Goal: Task Accomplishment & Management: Complete application form

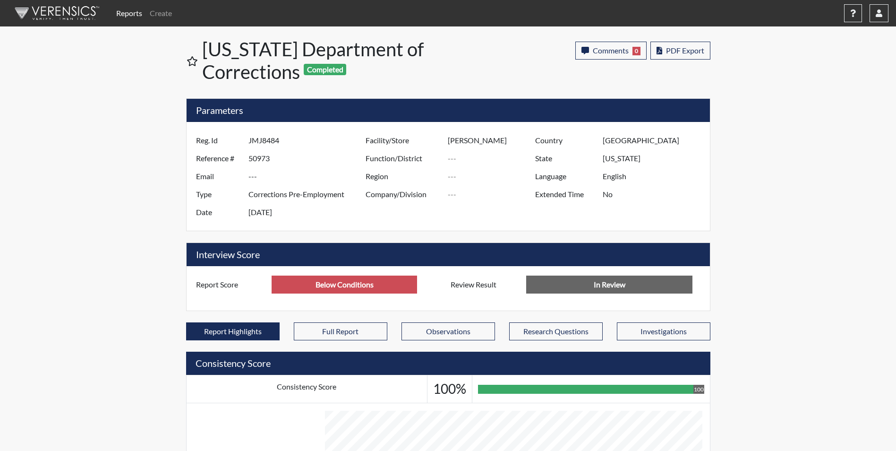
click at [136, 14] on link "Reports" at bounding box center [129, 13] width 34 height 19
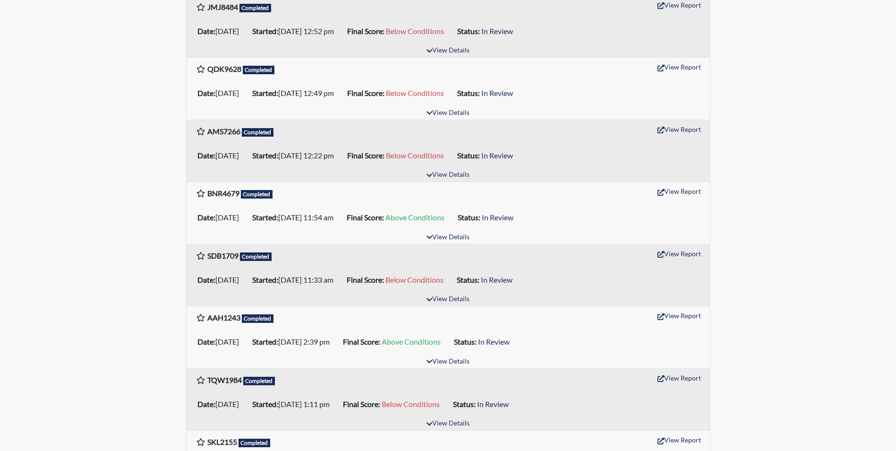
scroll to position [283, 0]
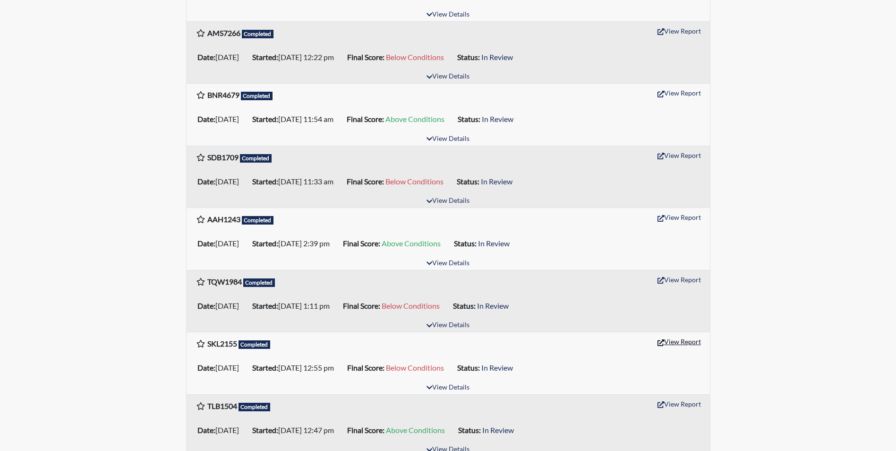
click at [678, 344] on button "View Report" at bounding box center [679, 341] width 52 height 15
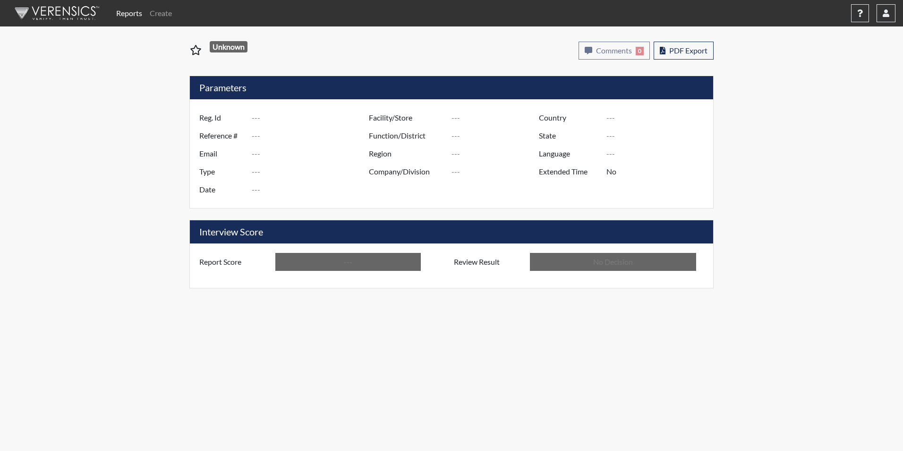
type input "SKL2155"
type input "50927"
type input "---"
type input "Corrections Pre-Employment"
type input "[DATE]"
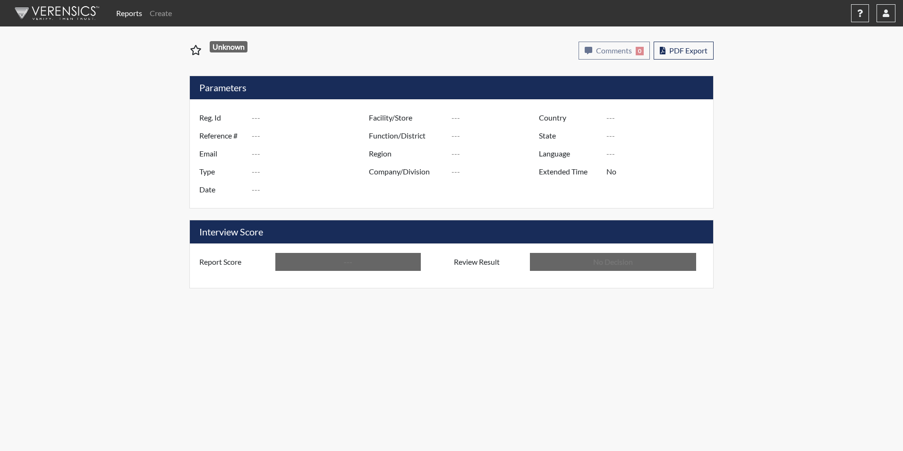
type input "[PERSON_NAME]"
type input "[GEOGRAPHIC_DATA]"
type input "[US_STATE]"
type input "English"
type input "Below Conditions"
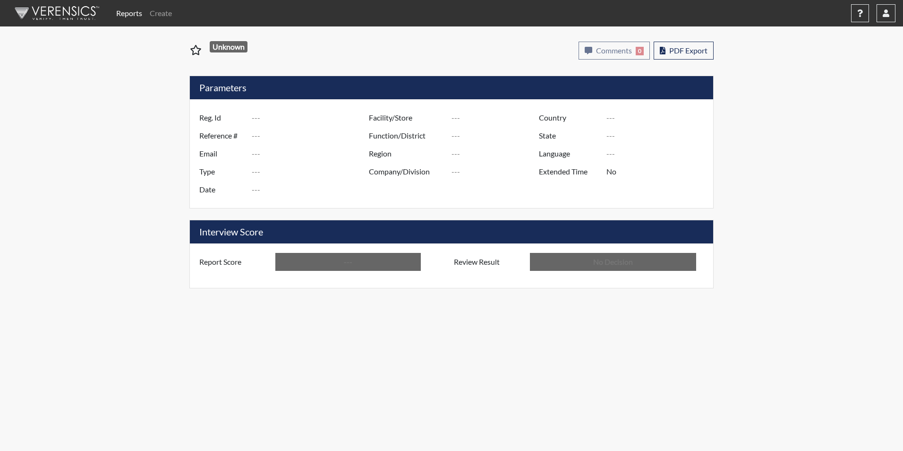
type input "In Review"
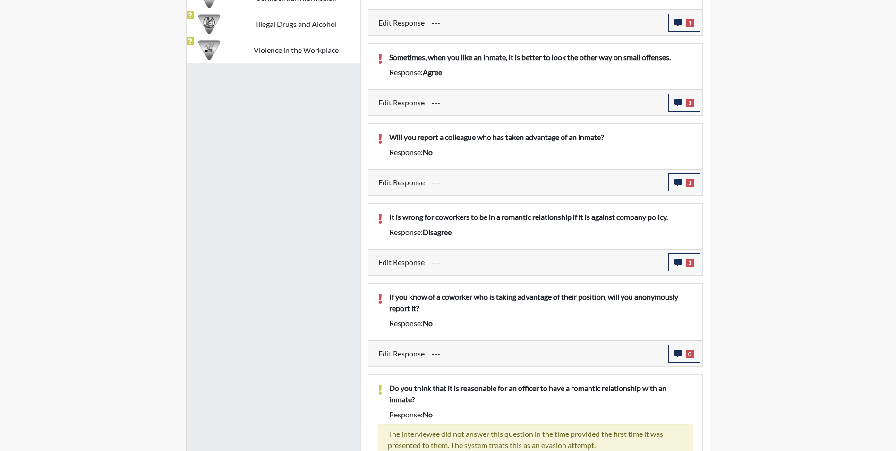
scroll to position [756, 0]
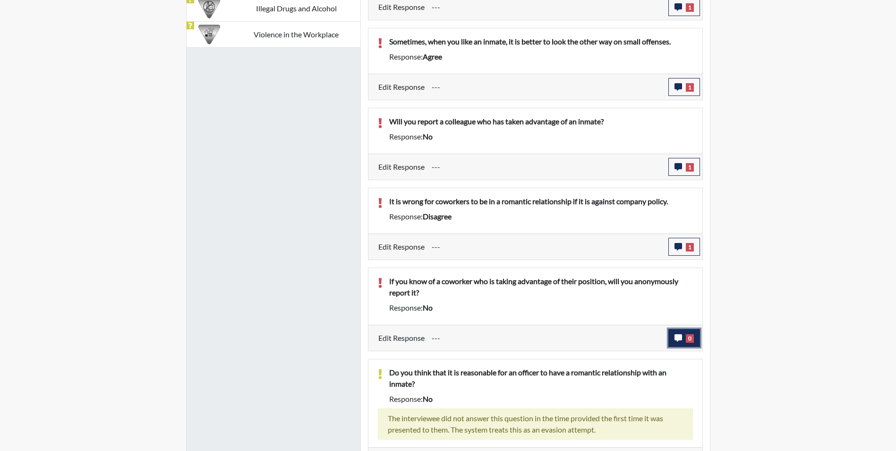
click at [680, 341] on button "0" at bounding box center [684, 338] width 32 height 18
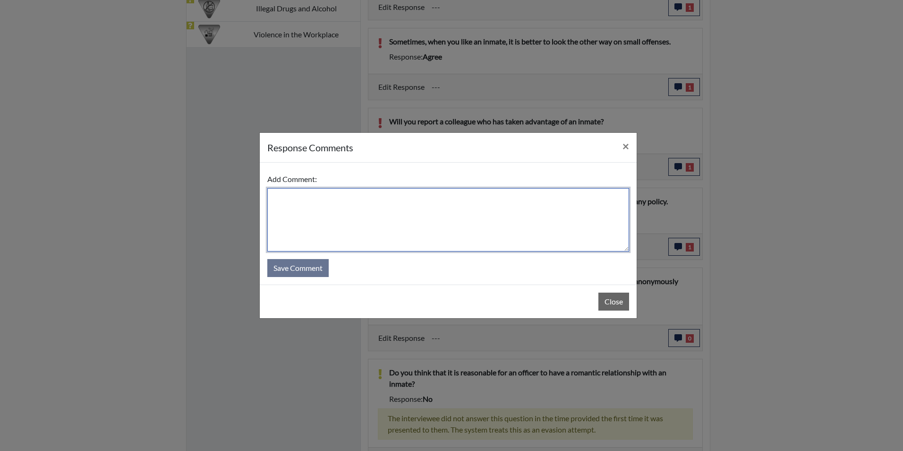
click at [314, 215] on textarea at bounding box center [448, 219] width 362 height 63
type textarea "Applicant Statement: Yes, I will report it"
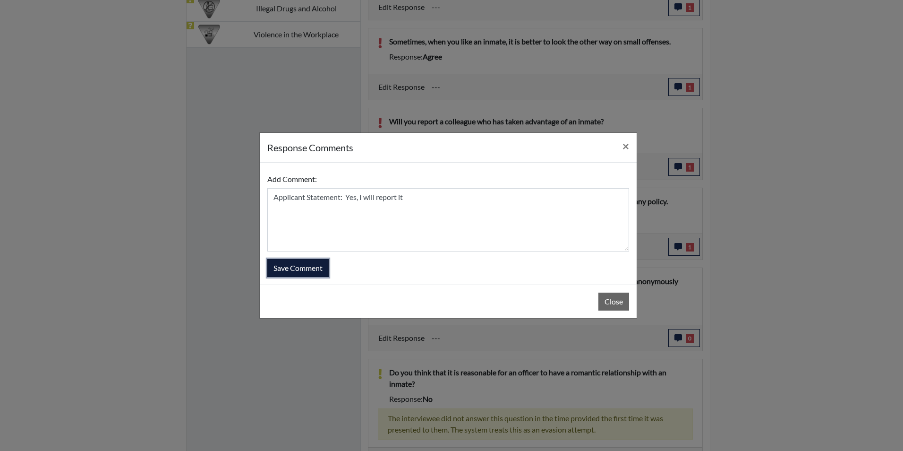
click at [319, 275] on button "Save Comment" at bounding box center [297, 268] width 61 height 18
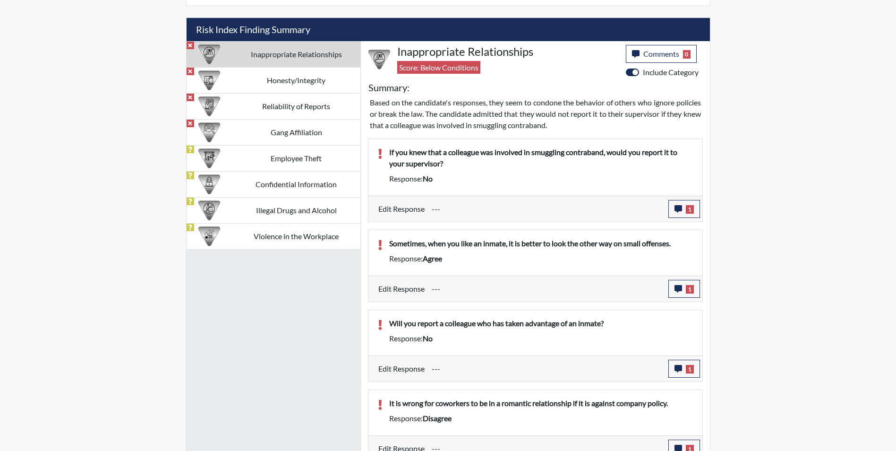
scroll to position [472, 0]
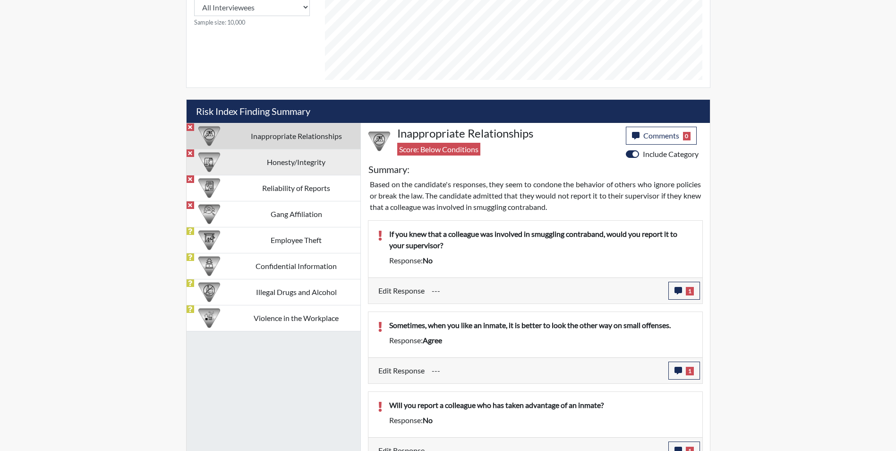
click at [307, 164] on td "Honesty/Integrity" at bounding box center [296, 162] width 128 height 26
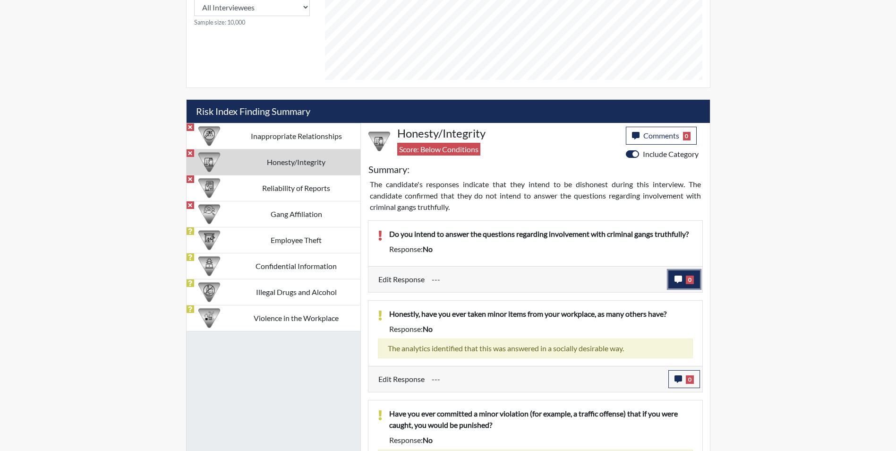
click at [681, 281] on icon "button" at bounding box center [678, 279] width 8 height 8
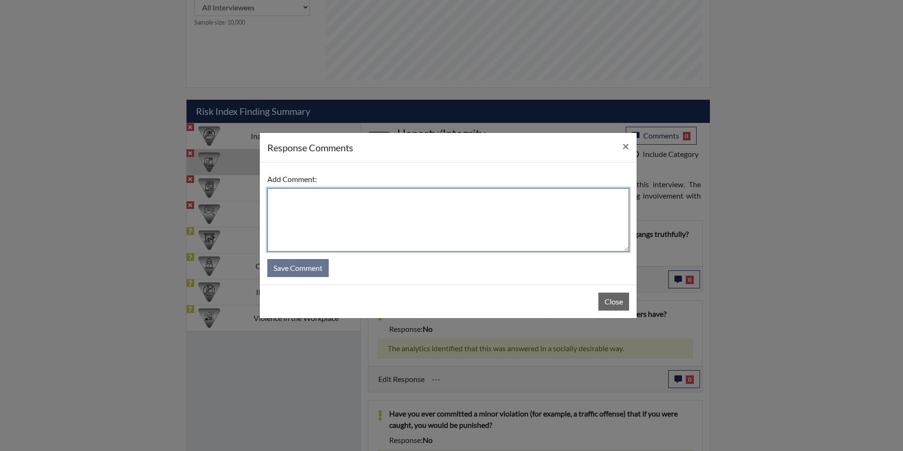
click at [283, 191] on textarea at bounding box center [448, 219] width 362 height 63
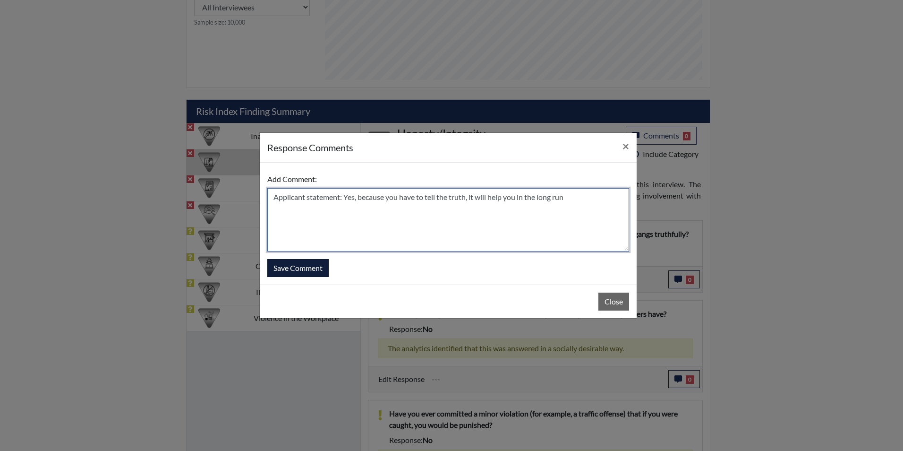
type textarea "Applicant statement: Yes, because you have to tell the truth, it will help you …"
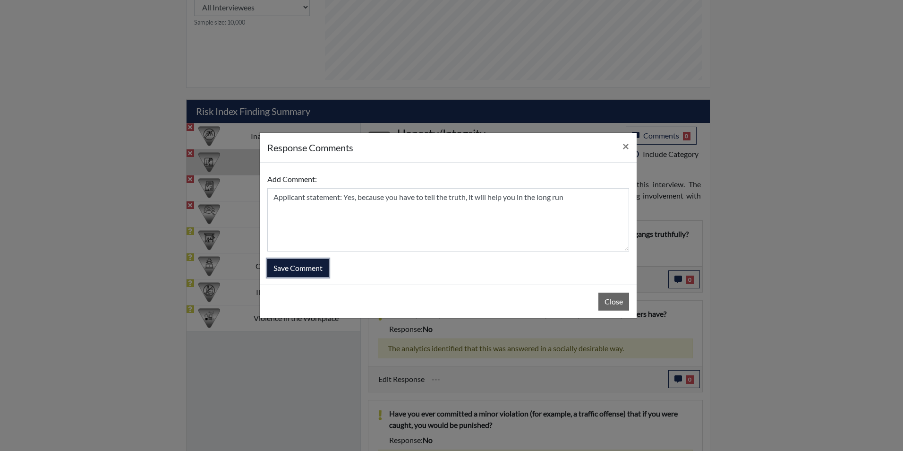
click at [325, 272] on button "Save Comment" at bounding box center [297, 268] width 61 height 18
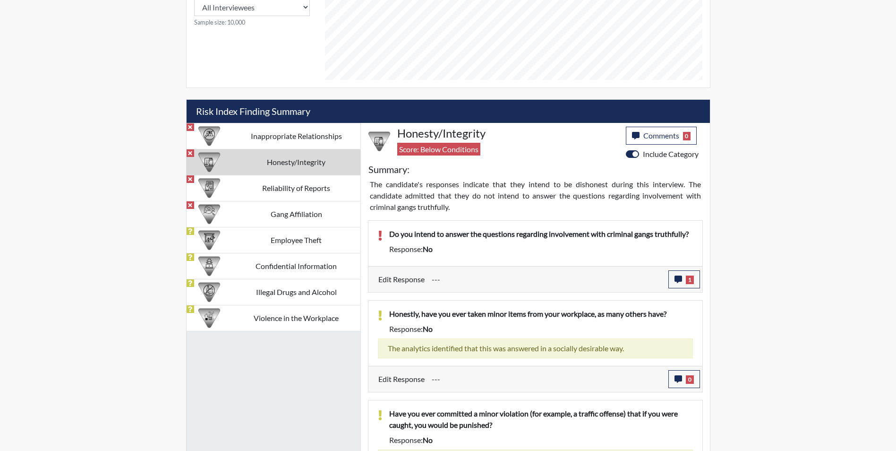
scroll to position [157, 392]
click at [293, 187] on td "Reliability of Reports" at bounding box center [296, 188] width 128 height 26
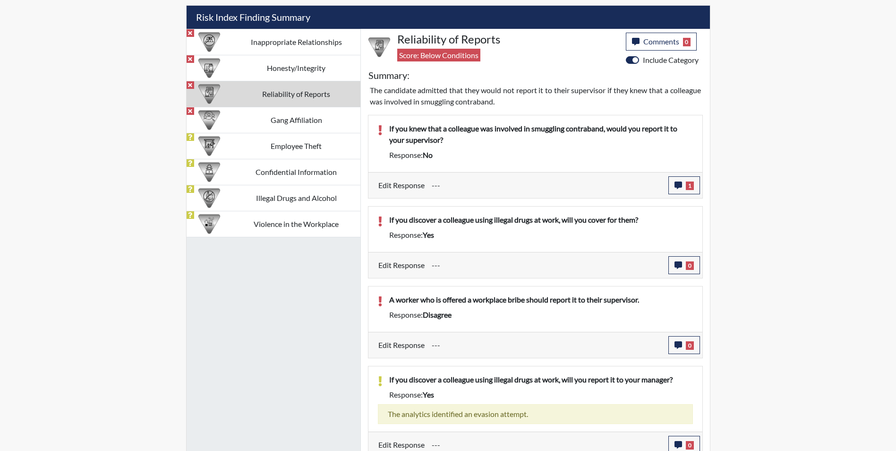
scroll to position [567, 0]
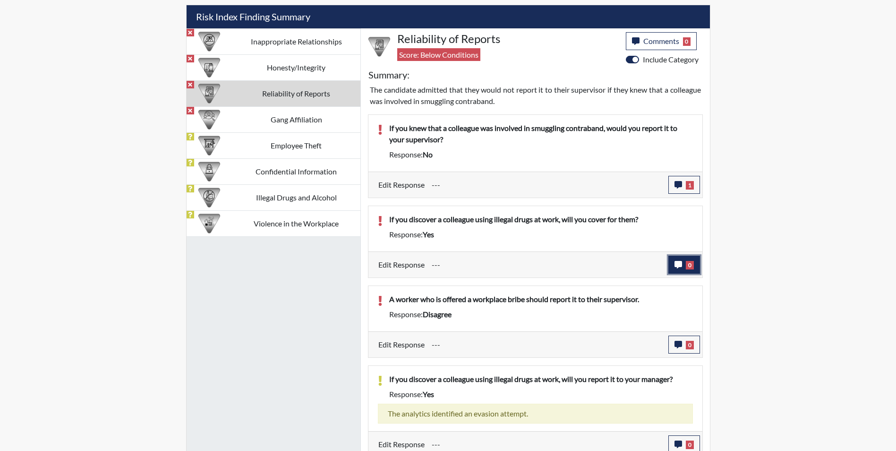
click at [670, 264] on button "0" at bounding box center [684, 264] width 32 height 18
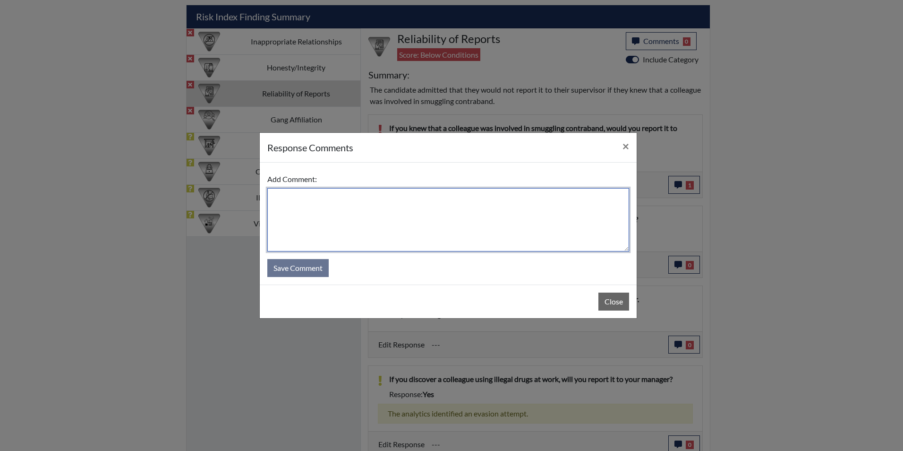
click at [389, 215] on textarea at bounding box center [448, 219] width 362 height 63
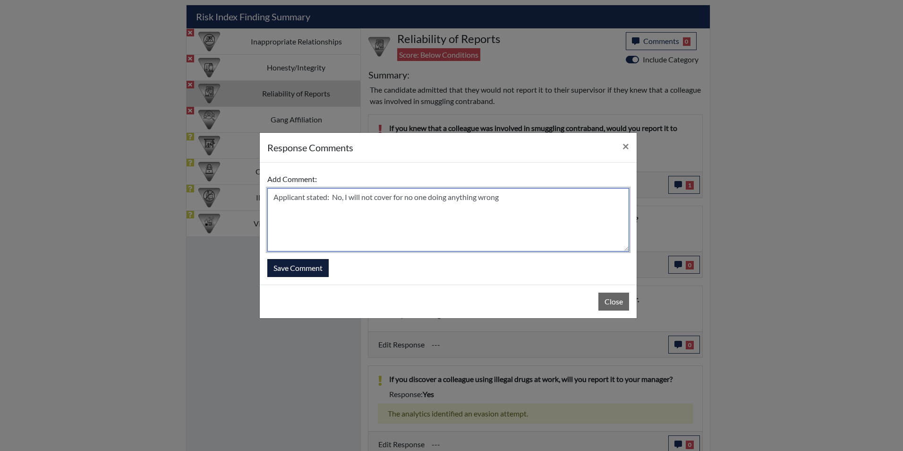
type textarea "Applicant stated: No, I will not cover for no one doing anything wrong"
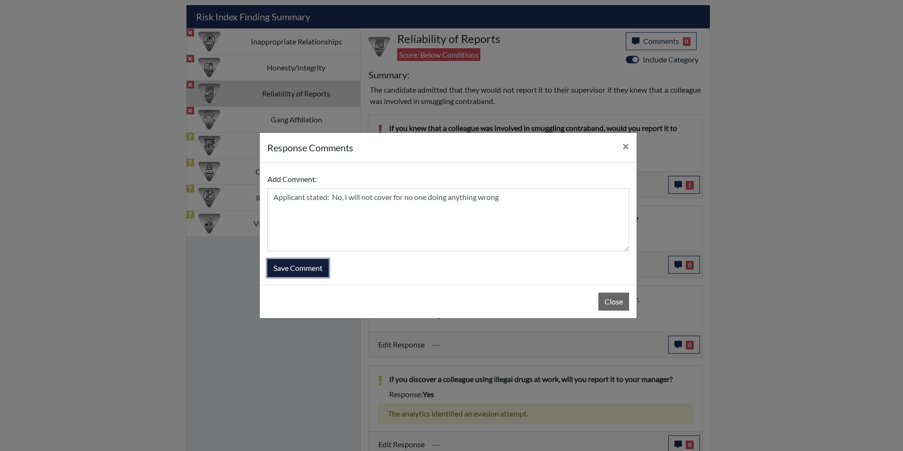
click at [301, 263] on button "Save Comment" at bounding box center [297, 268] width 61 height 18
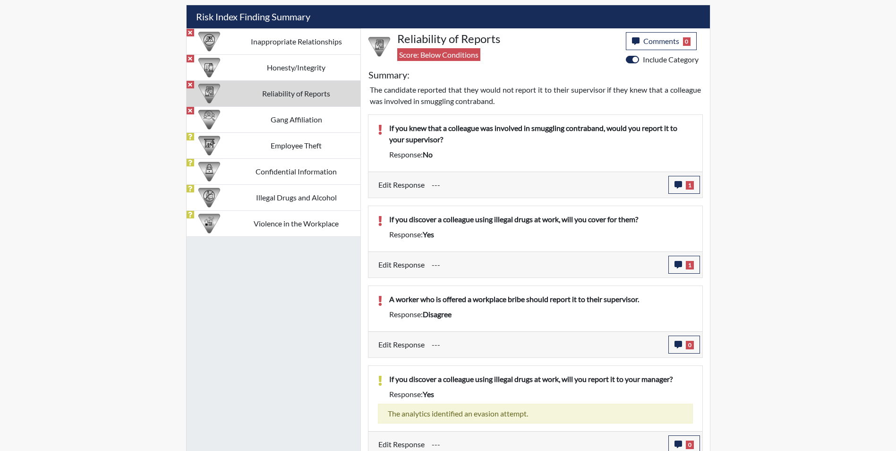
scroll to position [157, 392]
click at [676, 346] on icon "button" at bounding box center [678, 344] width 8 height 8
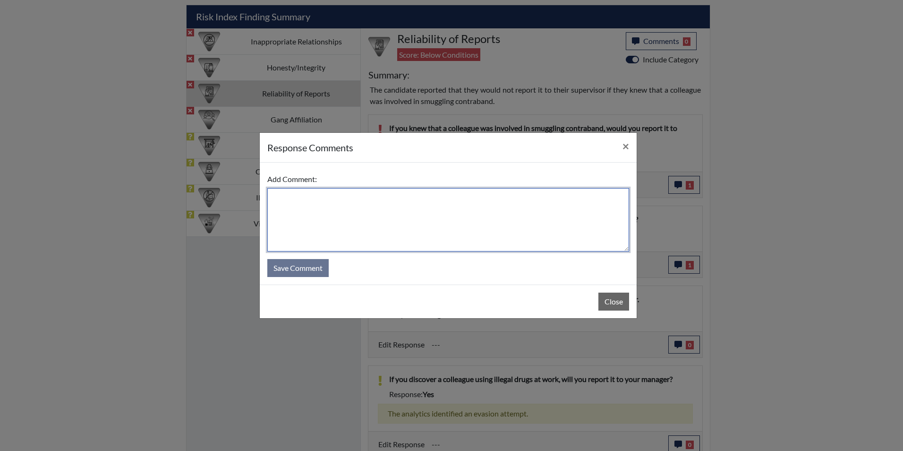
click at [285, 200] on textarea at bounding box center [448, 219] width 362 height 63
type textarea "?"
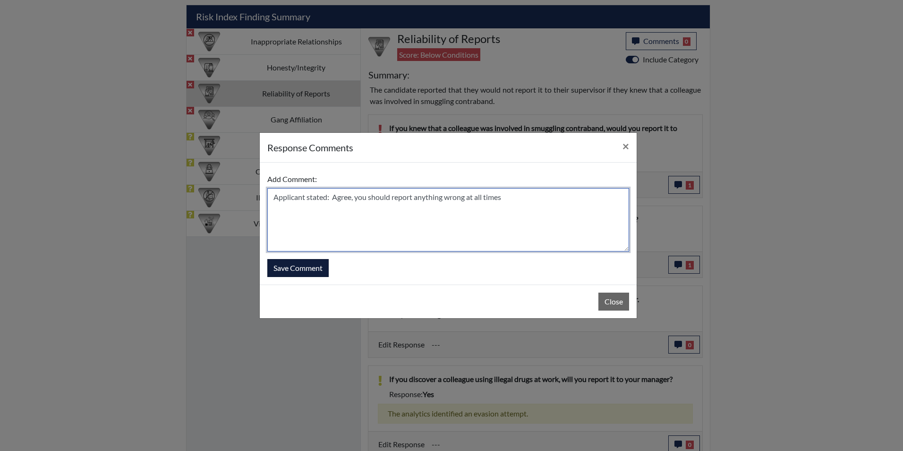
type textarea "Applicant stated: Agree, you should report anything wrong at all times"
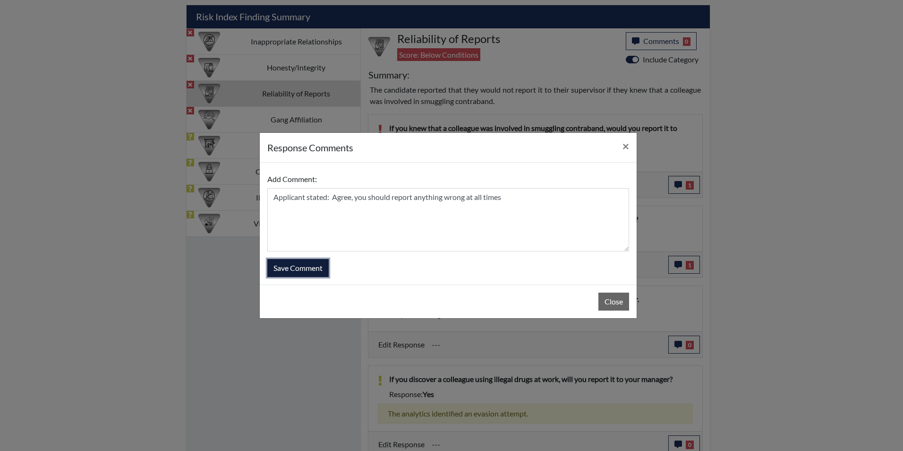
click at [315, 268] on button "Save Comment" at bounding box center [297, 268] width 61 height 18
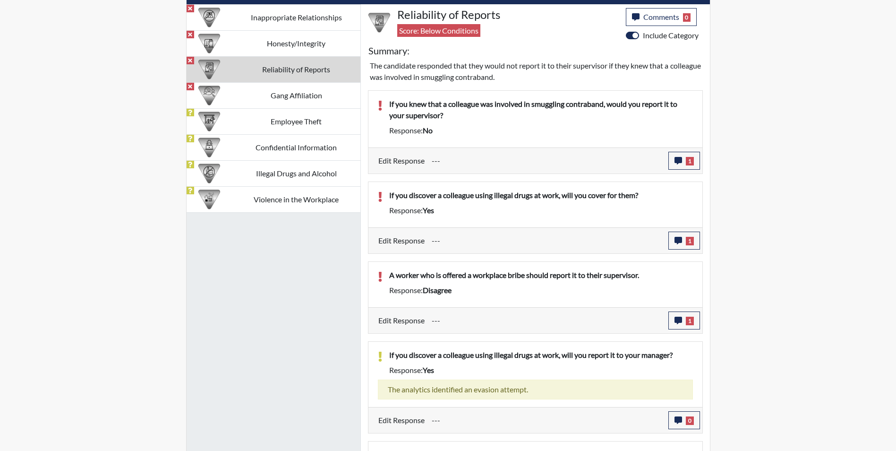
scroll to position [495, 0]
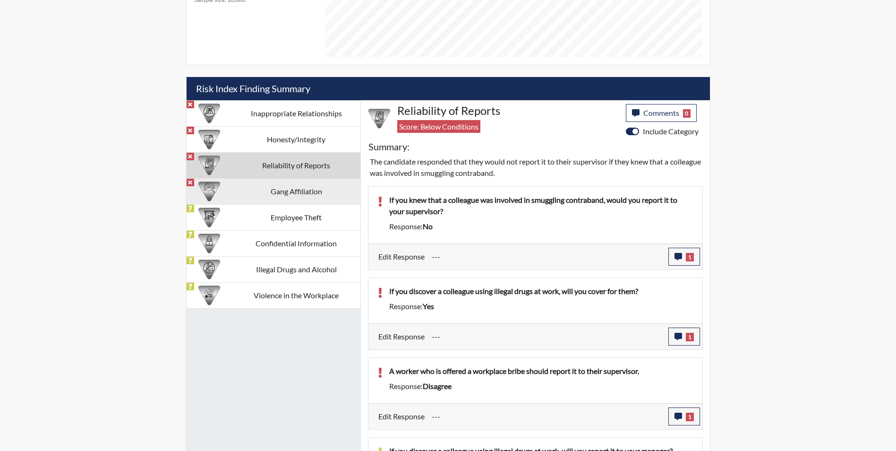
click at [323, 193] on td "Gang Affiliation" at bounding box center [296, 191] width 128 height 26
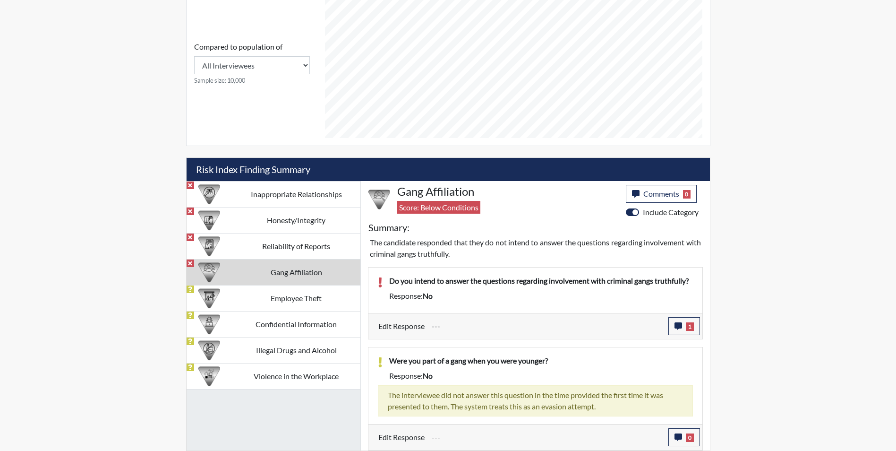
scroll to position [414, 0]
click at [328, 296] on td "Employee Theft" at bounding box center [296, 298] width 128 height 26
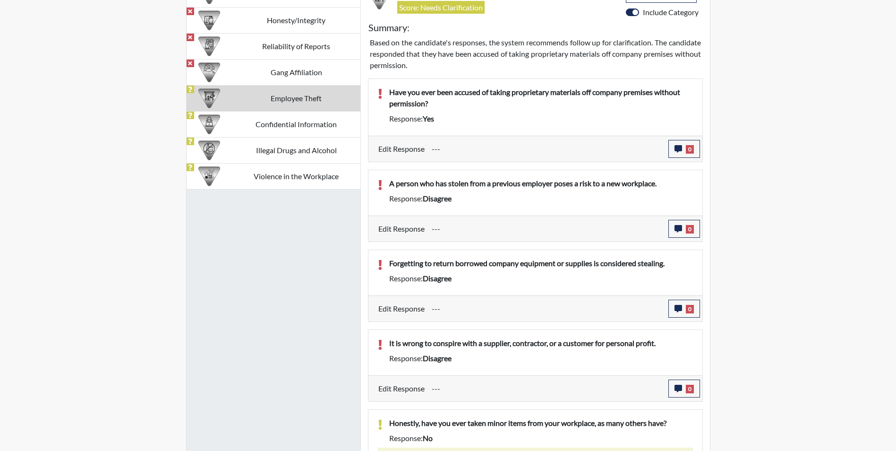
scroll to position [542, 0]
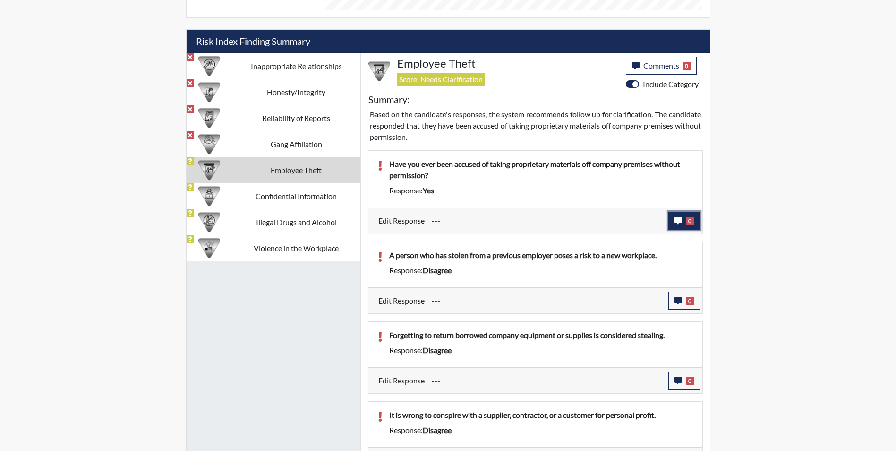
click at [671, 219] on button "0" at bounding box center [684, 221] width 32 height 18
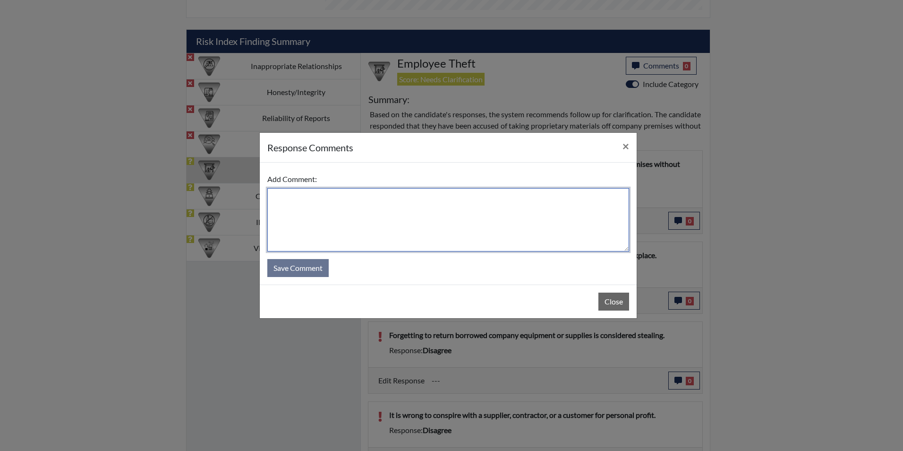
click at [332, 220] on textarea at bounding box center [448, 219] width 362 height 63
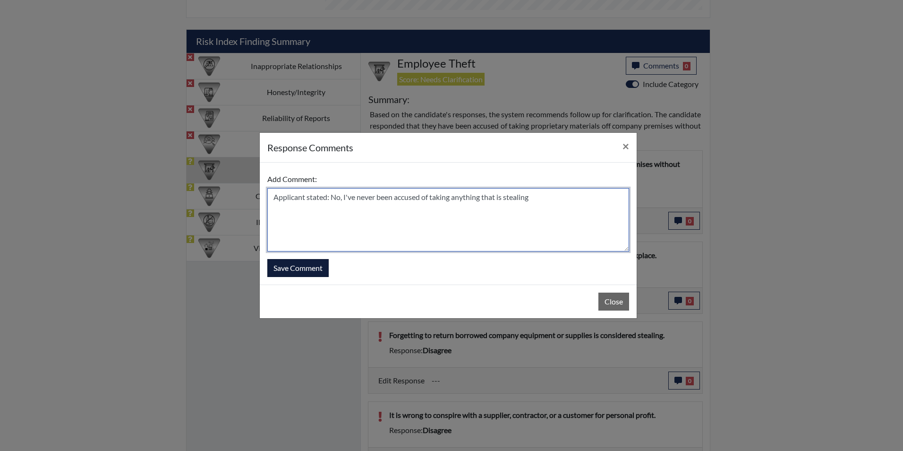
type textarea "Applicant stated: No, I've never been accused of taking anything that is steali…"
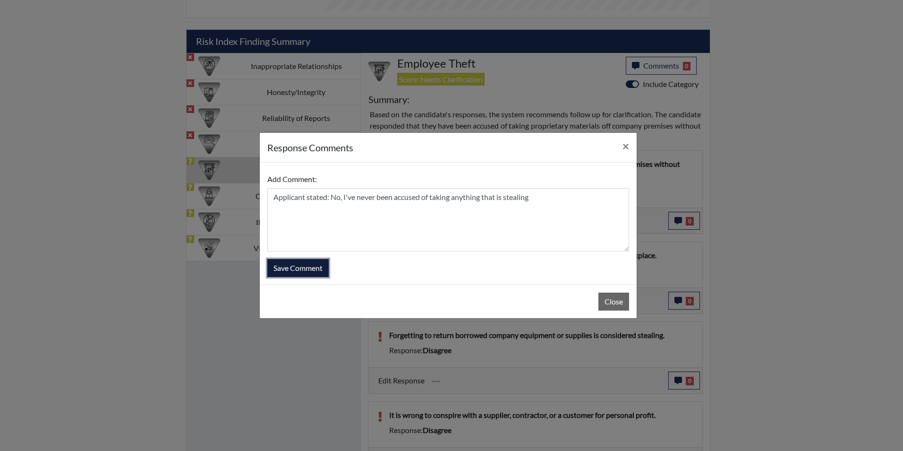
click at [282, 268] on button "Save Comment" at bounding box center [297, 268] width 61 height 18
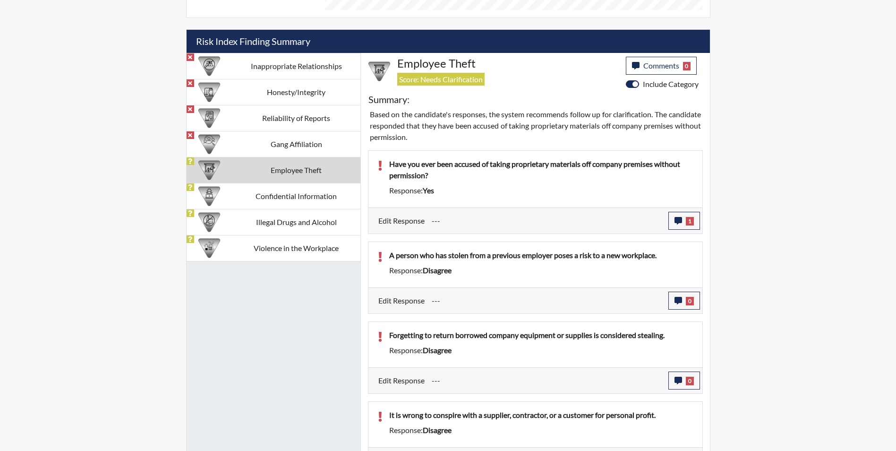
scroll to position [157, 392]
click at [676, 301] on icon "button" at bounding box center [678, 301] width 8 height 8
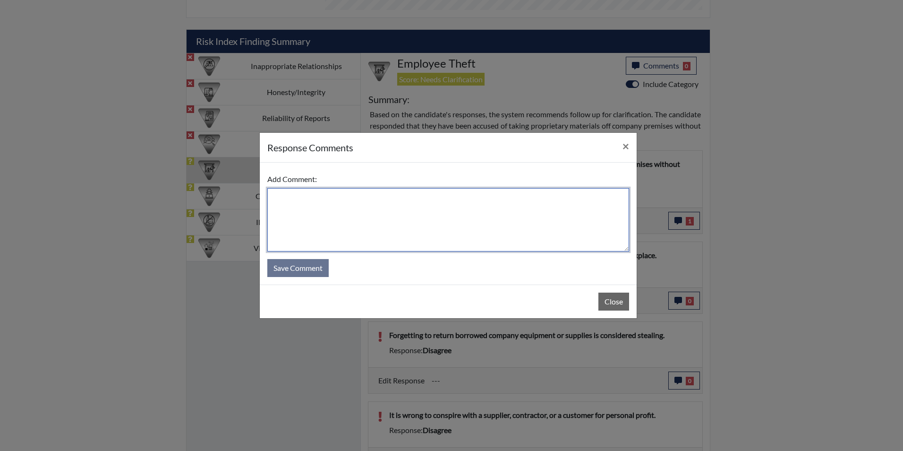
click at [292, 208] on textarea at bounding box center [448, 219] width 362 height 63
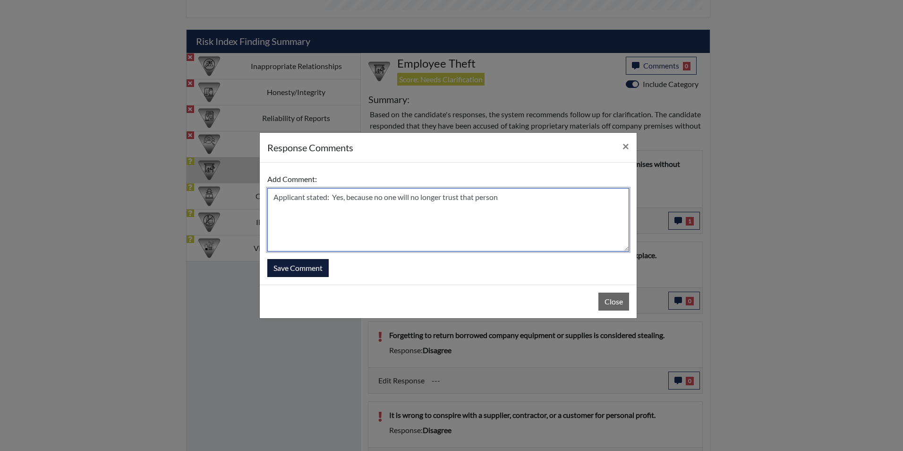
type textarea "Applicant stated: Yes, because no one will no longer trust that person"
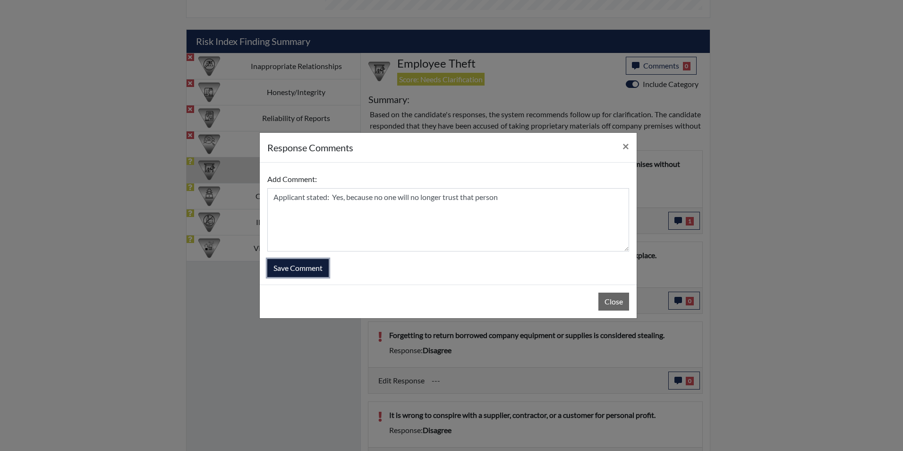
click at [303, 270] on button "Save Comment" at bounding box center [297, 268] width 61 height 18
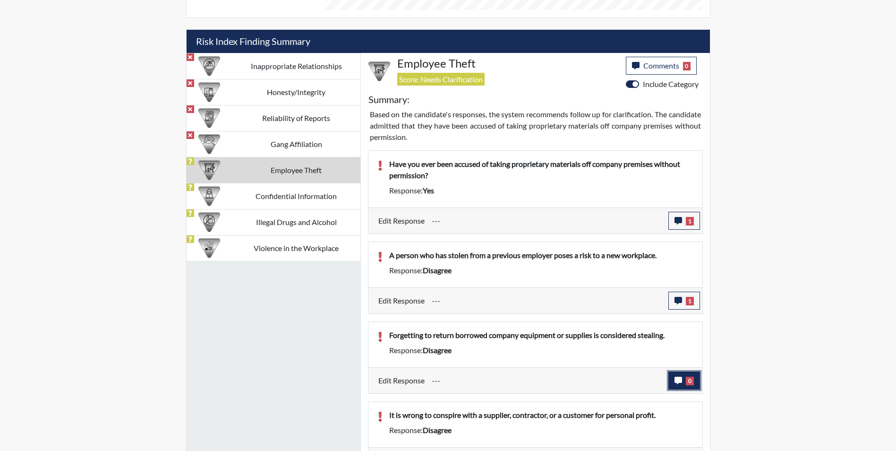
click at [679, 379] on icon "button" at bounding box center [678, 380] width 8 height 8
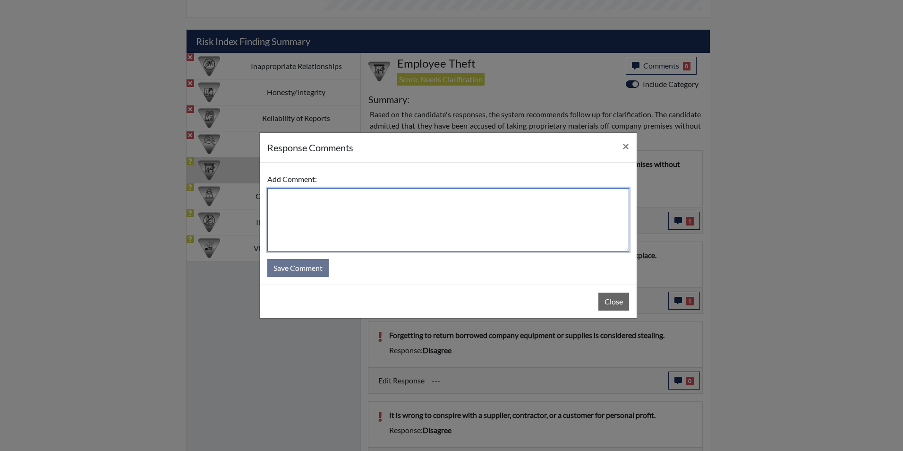
click at [435, 238] on textarea at bounding box center [448, 219] width 362 height 63
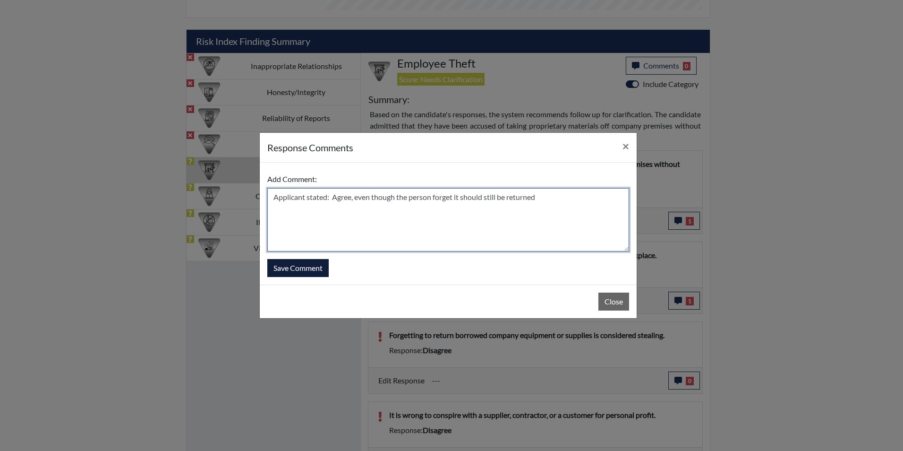
type textarea "Applicant stated: Agree, even though the person forget it should still be retur…"
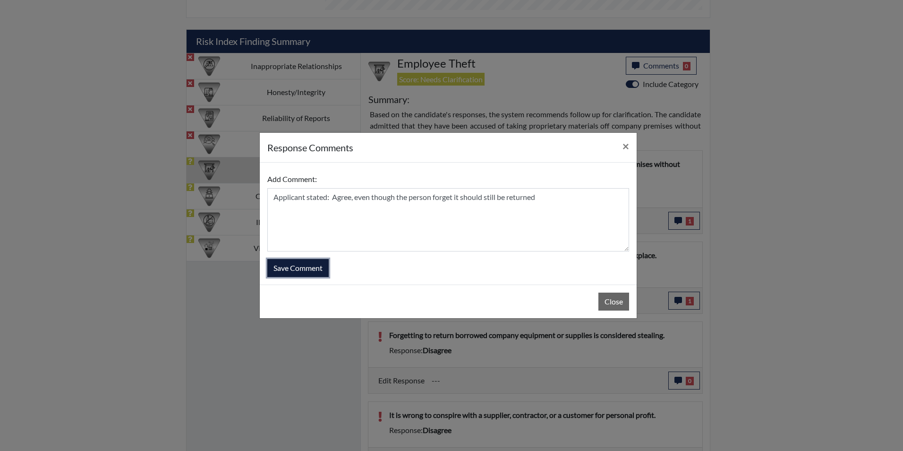
click at [325, 270] on button "Save Comment" at bounding box center [297, 268] width 61 height 18
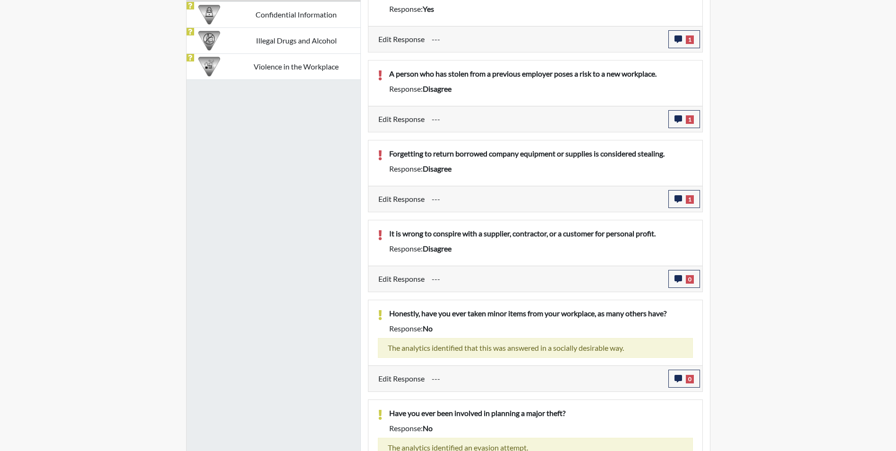
scroll to position [778, 0]
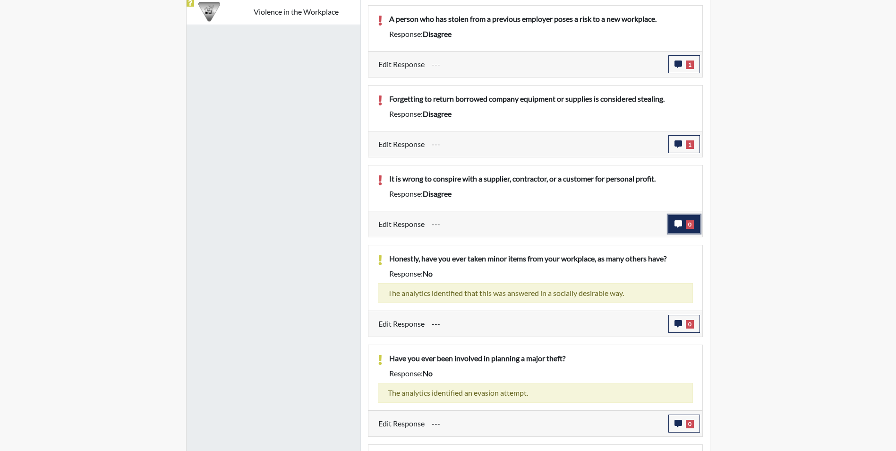
click at [673, 224] on button "0" at bounding box center [684, 224] width 32 height 18
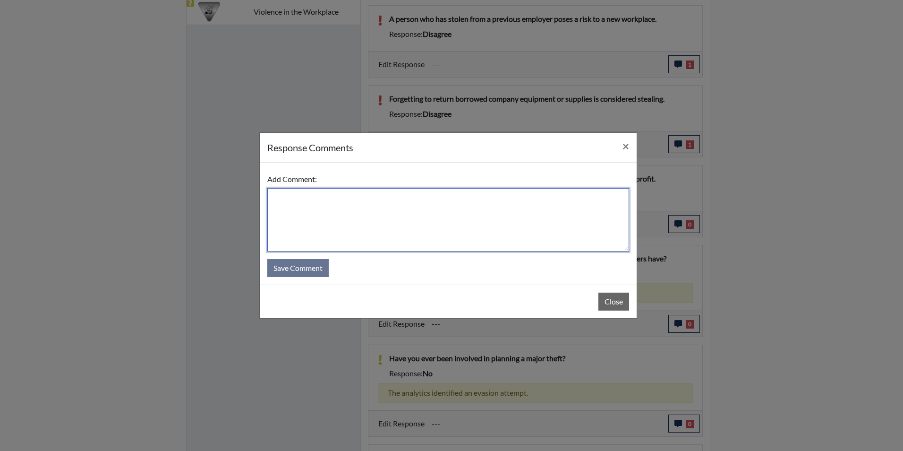
click at [319, 191] on textarea at bounding box center [448, 219] width 362 height 63
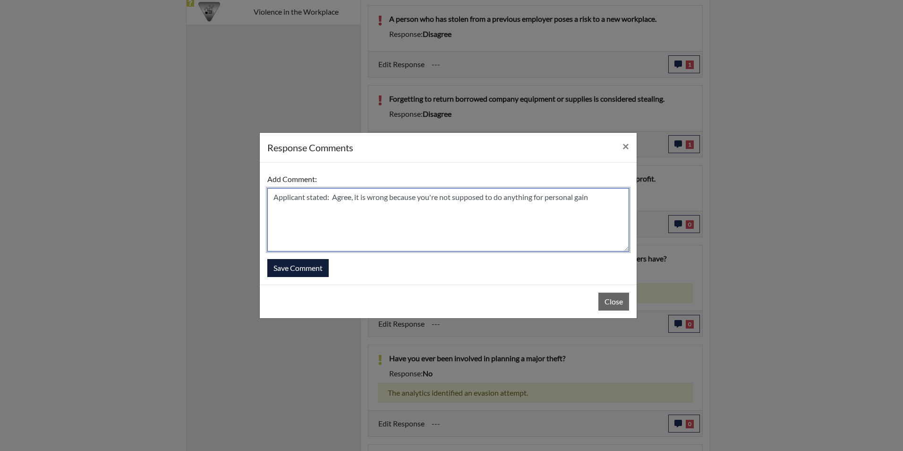
type textarea "Applicant stated: Agree, it is wrong because you're not supposed to do anything…"
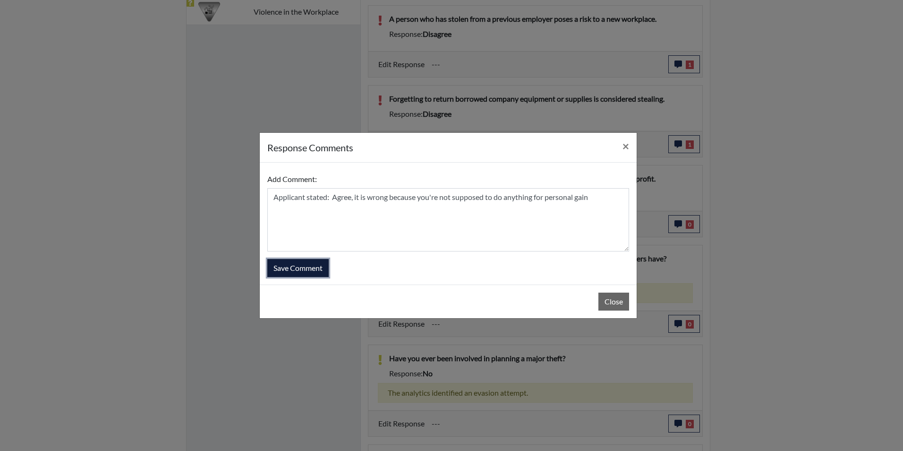
click at [304, 264] on button "Save Comment" at bounding box center [297, 268] width 61 height 18
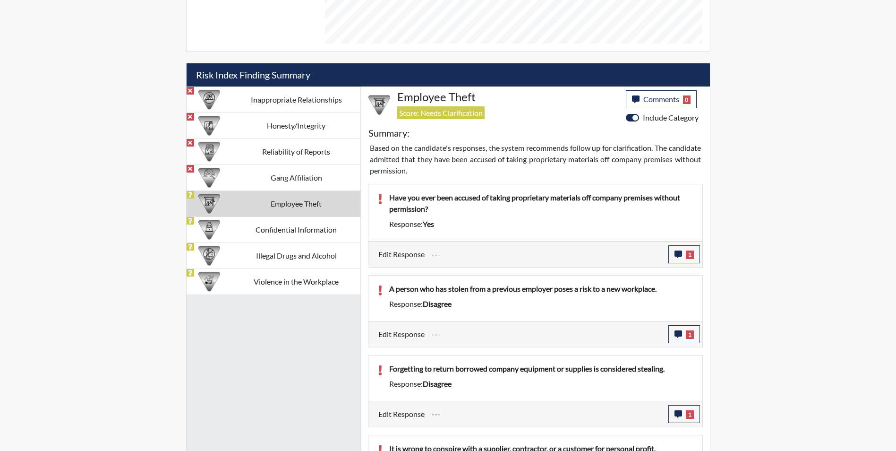
scroll to position [492, 0]
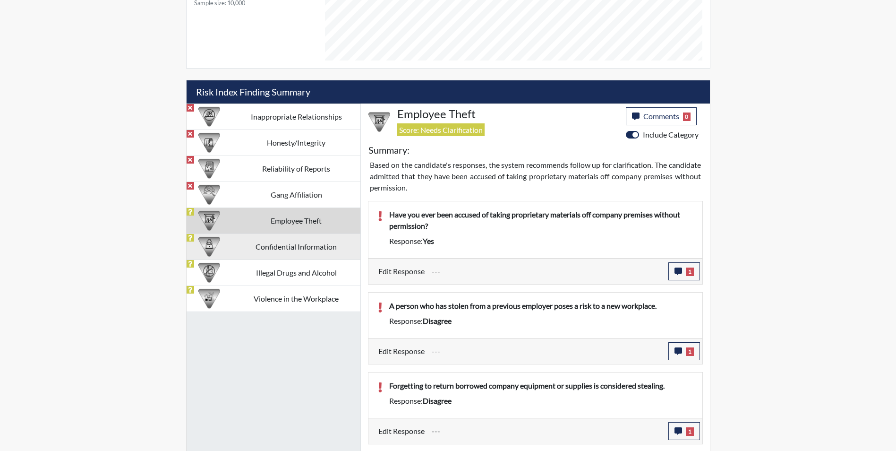
click at [318, 244] on td "Confidential Information" at bounding box center [296, 246] width 128 height 26
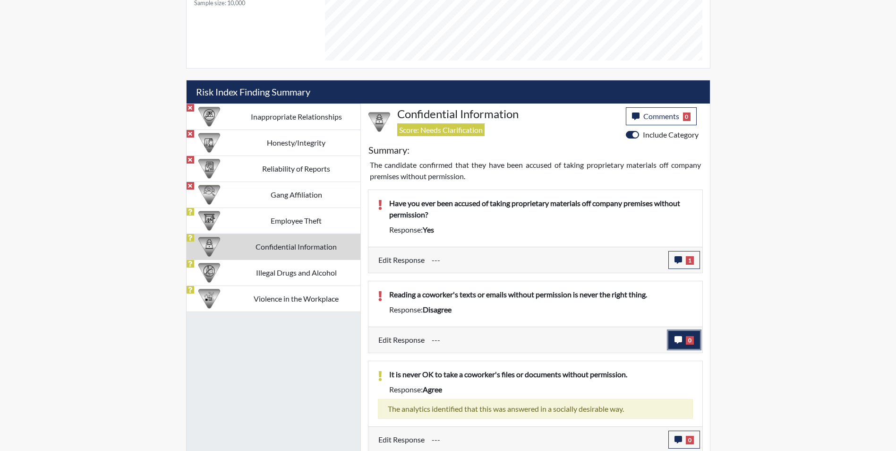
click at [681, 342] on icon "button" at bounding box center [678, 340] width 8 height 8
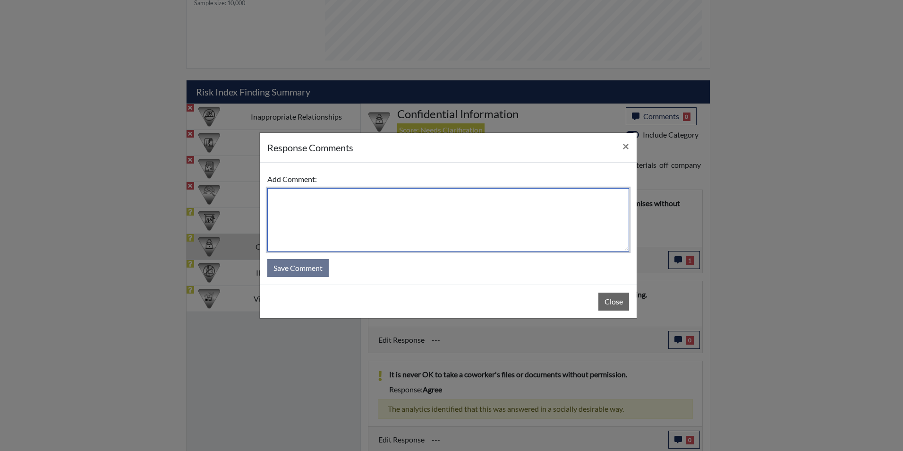
click at [448, 247] on textarea at bounding box center [448, 219] width 362 height 63
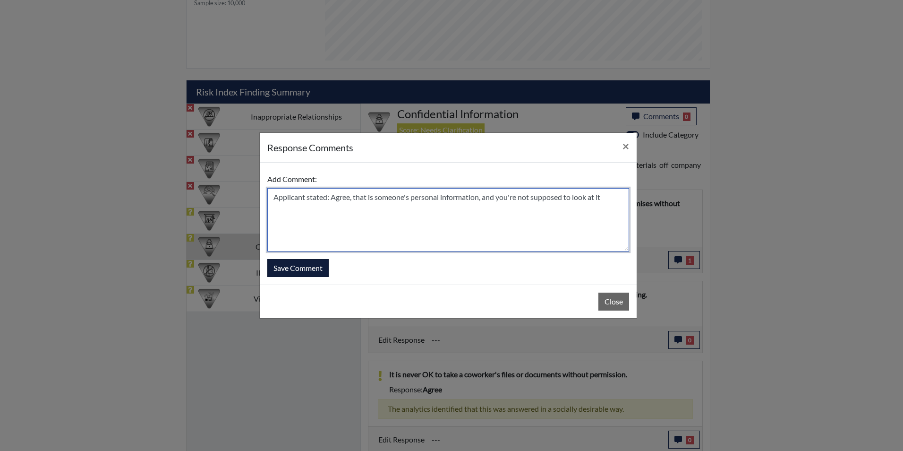
type textarea "Applicant stated: Agree, that is someone's personal information, and you're not…"
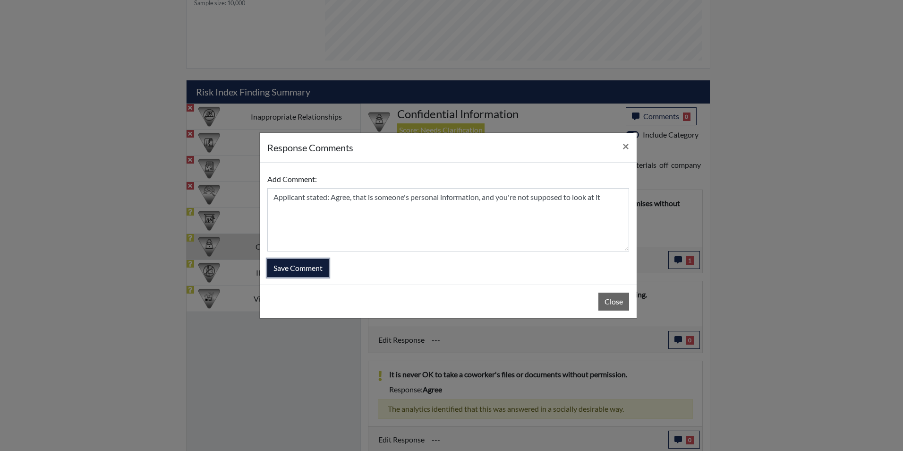
click at [306, 267] on button "Save Comment" at bounding box center [297, 268] width 61 height 18
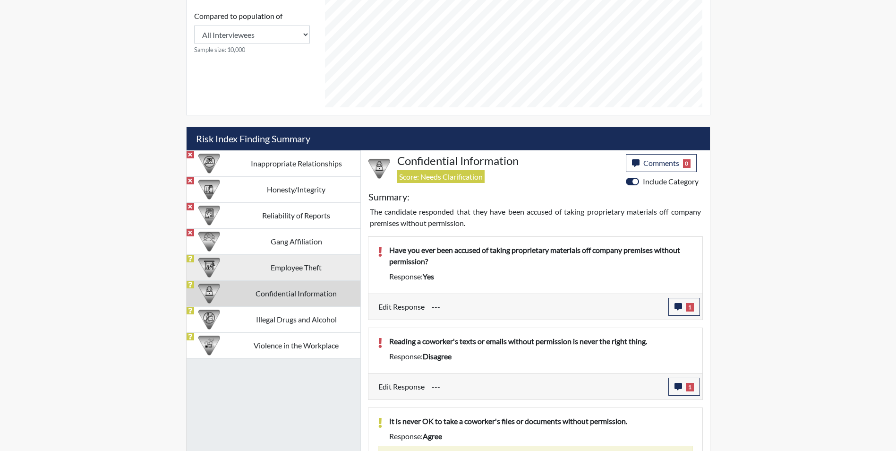
scroll to position [444, 0]
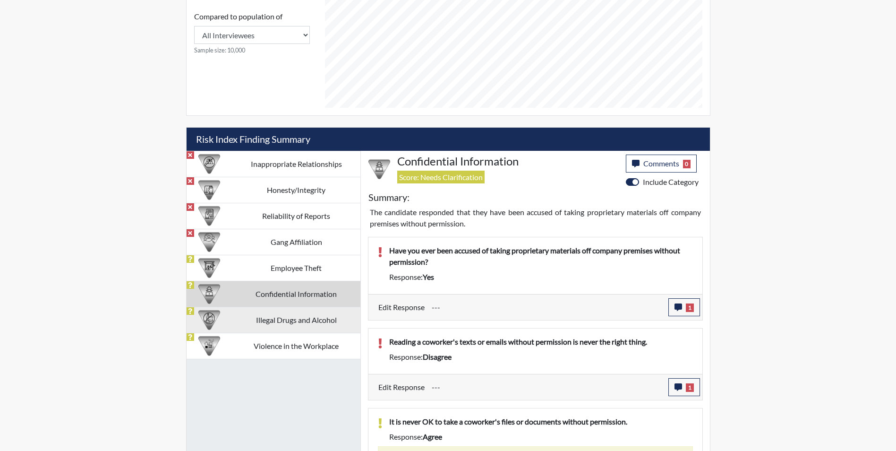
click at [303, 314] on td "Illegal Drugs and Alcohol" at bounding box center [296, 319] width 128 height 26
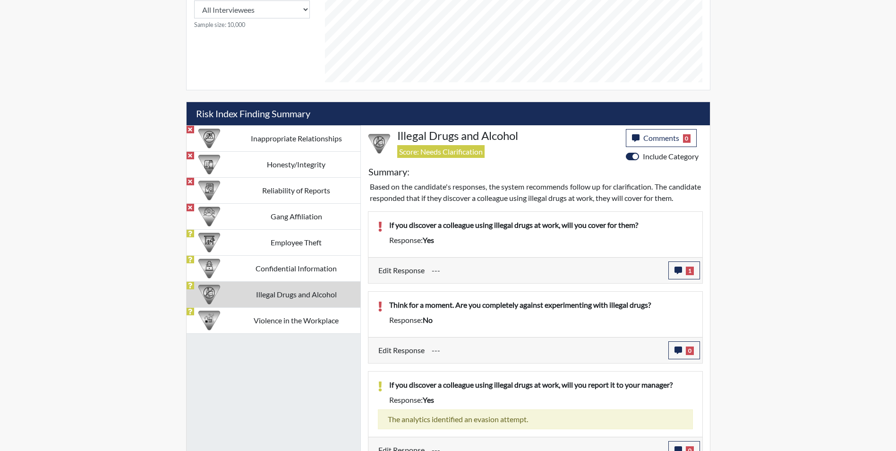
scroll to position [494, 0]
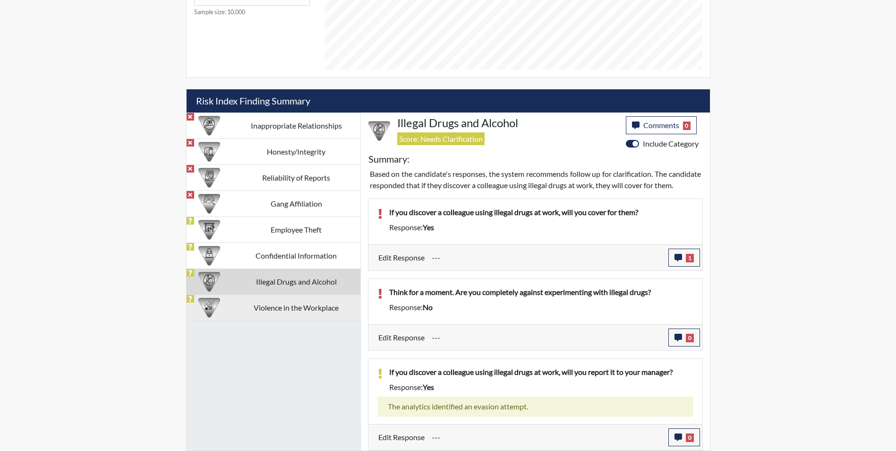
click at [328, 298] on td "Violence in the Workplace" at bounding box center [296, 307] width 128 height 26
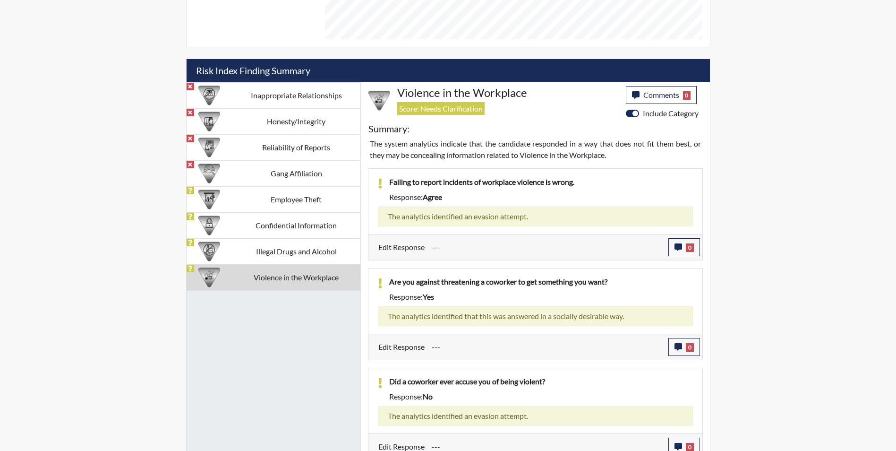
scroll to position [522, 0]
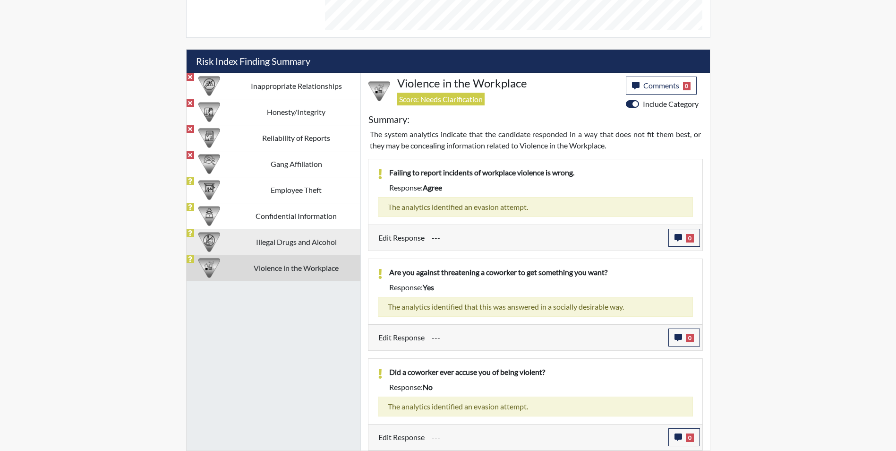
click at [309, 248] on td "Illegal Drugs and Alcohol" at bounding box center [296, 242] width 128 height 26
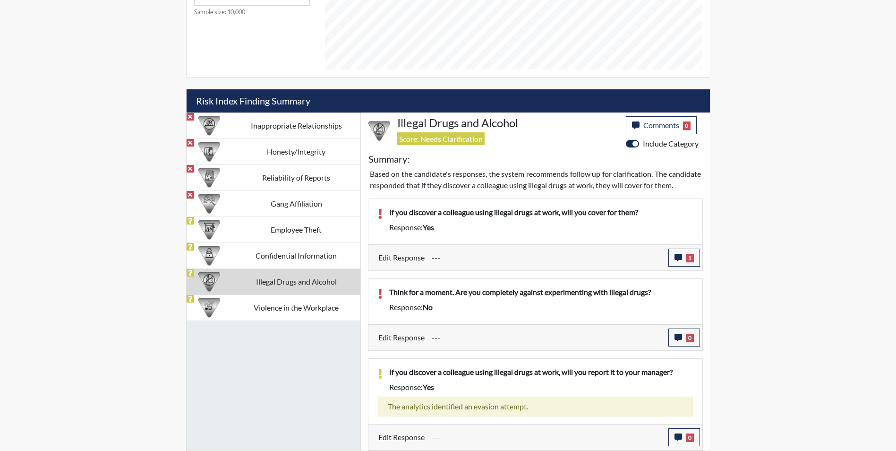
scroll to position [494, 0]
click at [675, 332] on button "0" at bounding box center [684, 337] width 32 height 18
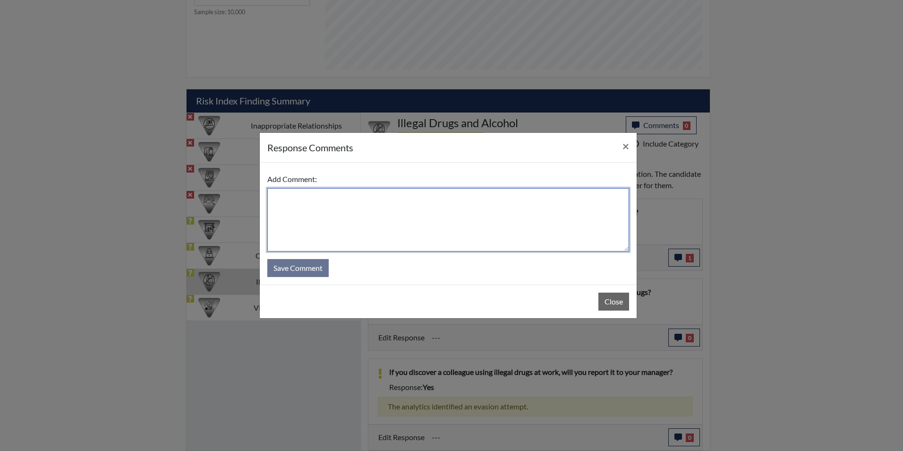
click at [384, 222] on textarea at bounding box center [448, 219] width 362 height 63
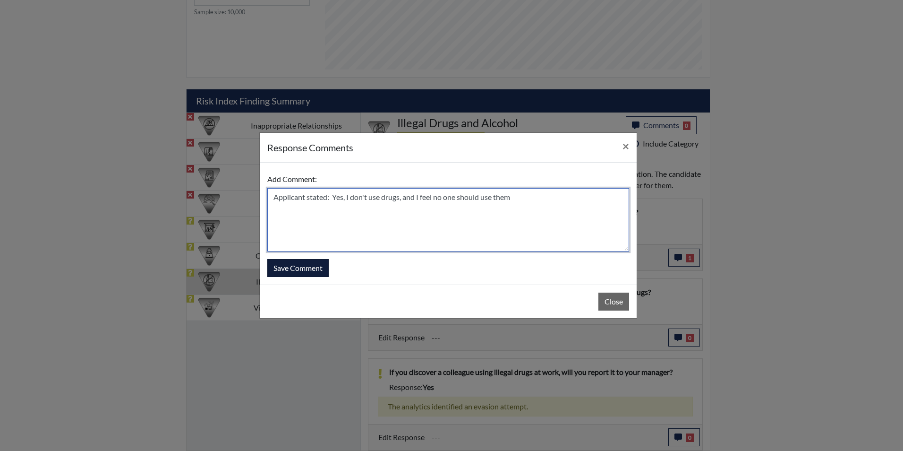
type textarea "Applicant stated: Yes, I don't use drugs, and I feel no one should use them"
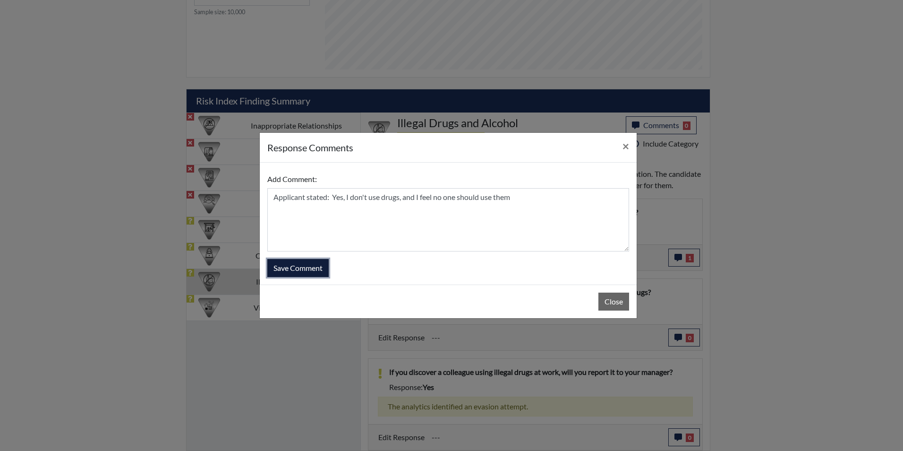
click at [306, 271] on button "Save Comment" at bounding box center [297, 268] width 61 height 18
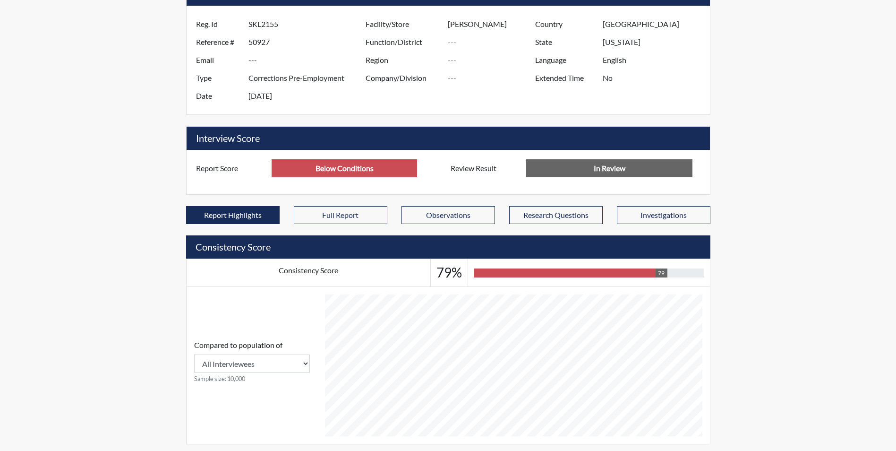
scroll to position [0, 0]
